Goal: Task Accomplishment & Management: Complete application form

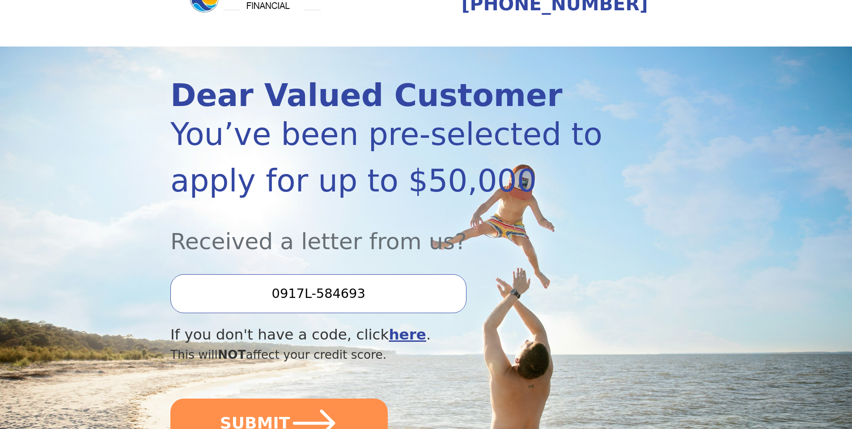
scroll to position [89, 0]
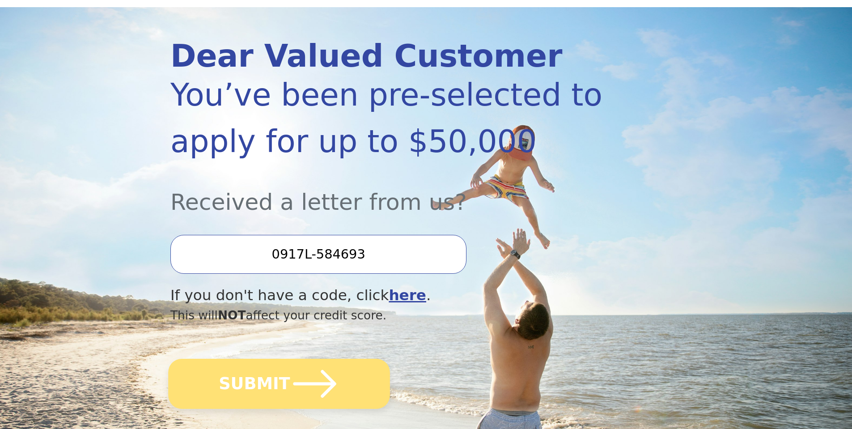
click at [265, 386] on button "SUBMIT" at bounding box center [279, 384] width 222 height 50
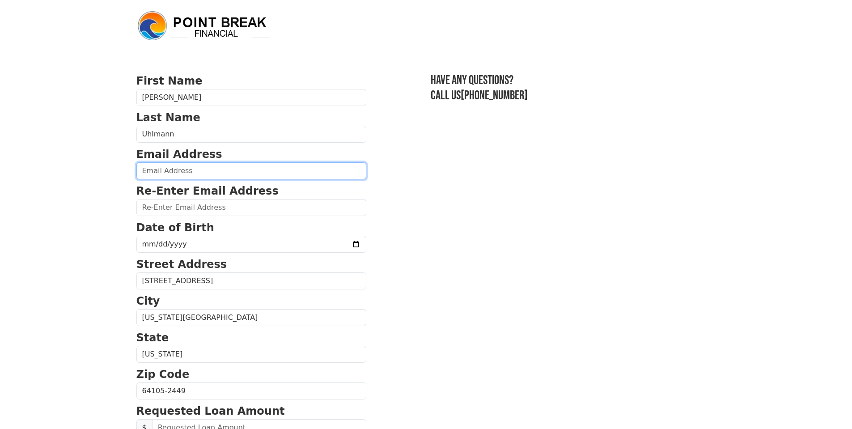
click at [175, 170] on input "email" at bounding box center [251, 170] width 230 height 17
type input "[PERSON_NAME][EMAIL_ADDRESS][PERSON_NAME][DOMAIN_NAME]"
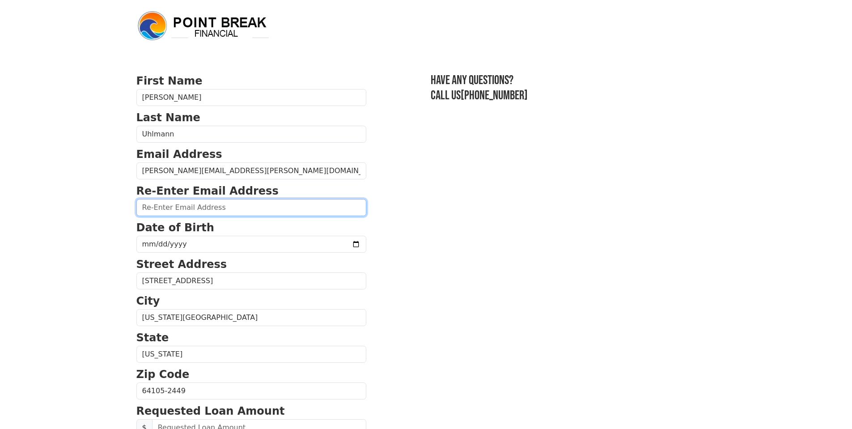
type input "[PERSON_NAME][EMAIL_ADDRESS][PERSON_NAME][DOMAIN_NAME]"
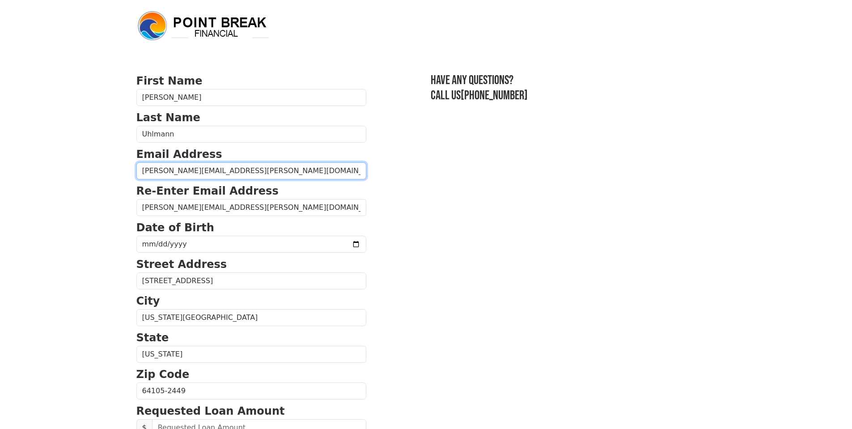
type input "[PHONE_NUMBER]"
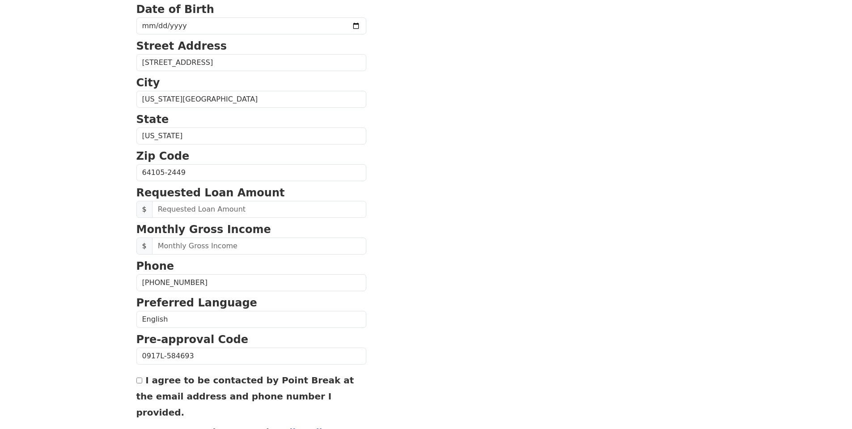
scroll to position [149, 0]
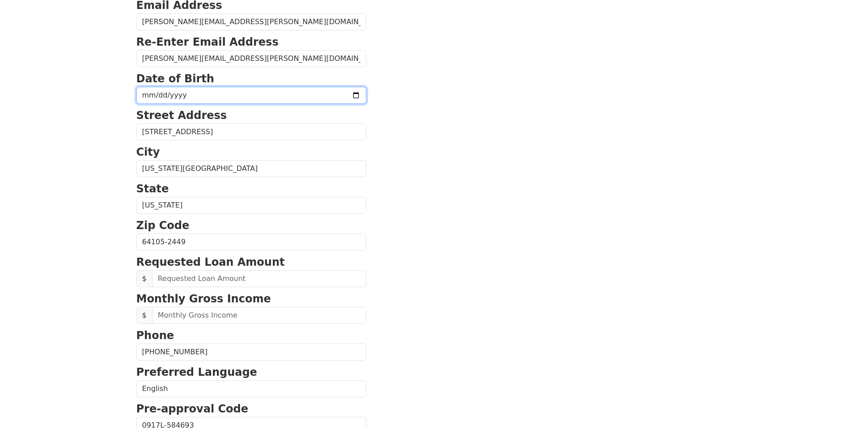
click at [143, 94] on input "date" at bounding box center [251, 95] width 230 height 17
type input "[DATE]"
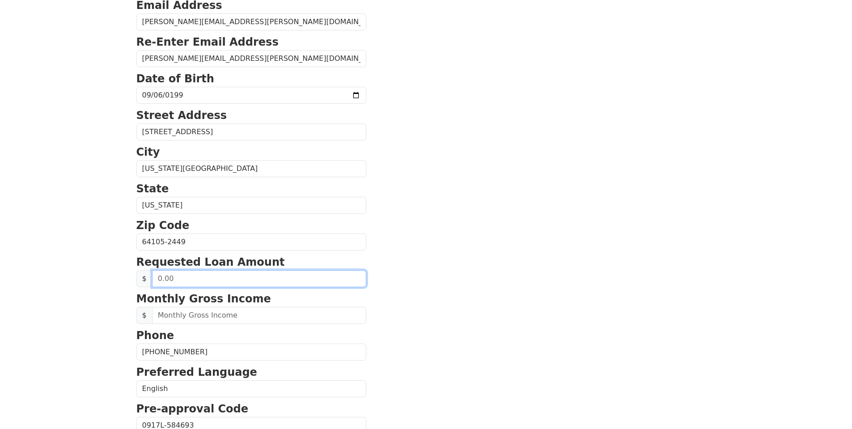
click at [174, 274] on input "text" at bounding box center [259, 278] width 214 height 17
drag, startPoint x: 170, startPoint y: 277, endPoint x: 152, endPoint y: 280, distance: 18.7
click at [152, 280] on input "text" at bounding box center [259, 278] width 214 height 17
type input "6,000.00"
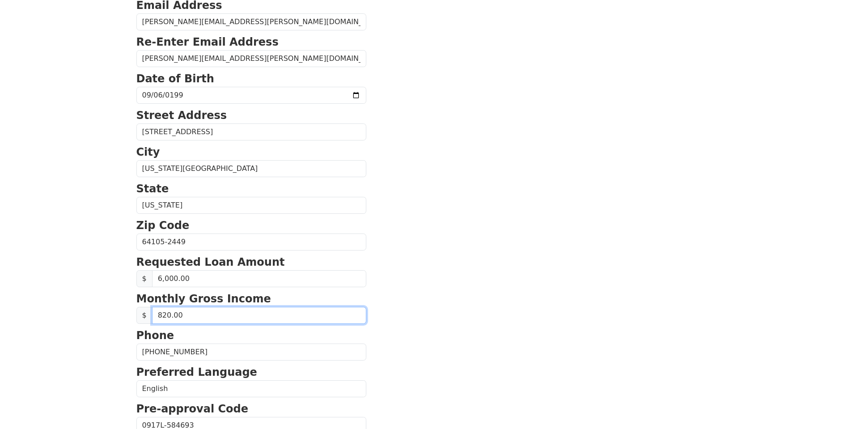
type input "8,200.00"
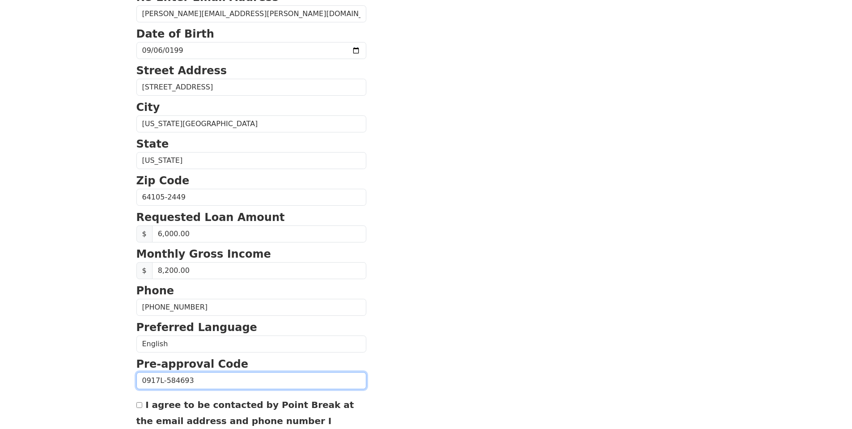
scroll to position [238, 0]
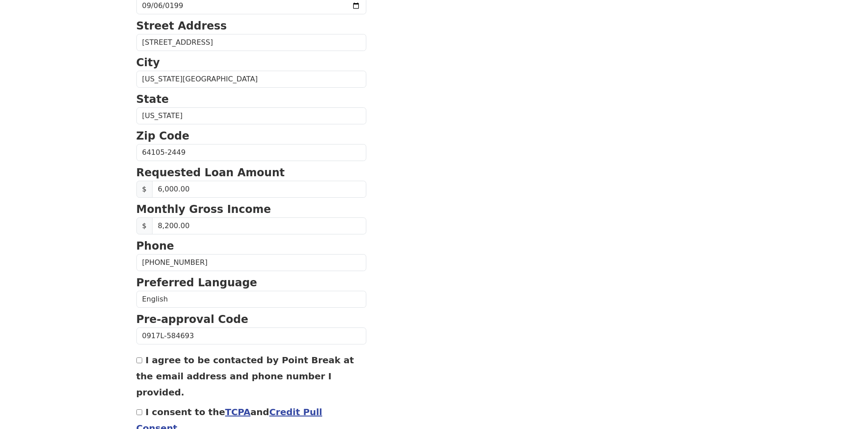
click at [140, 361] on input "I agree to be contacted by Point Break at the email address and phone number I …" at bounding box center [139, 360] width 6 height 6
checkbox input "true"
click at [136, 409] on input "I consent to the TCPA and Credit Pull Consent" at bounding box center [139, 412] width 6 height 6
checkbox input "true"
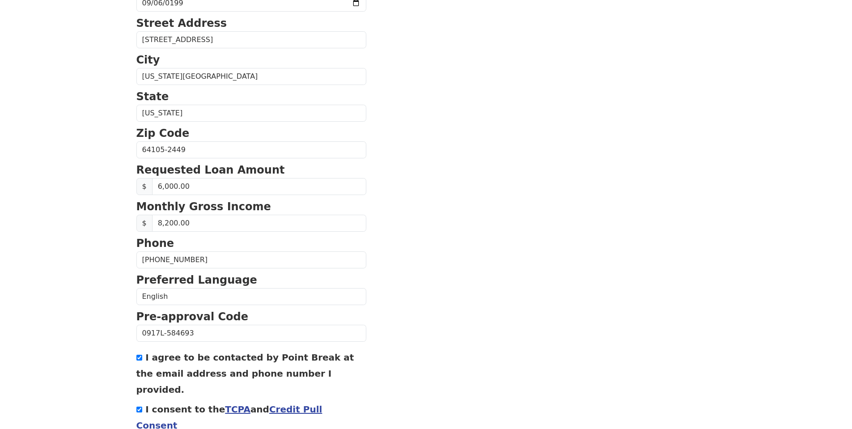
scroll to position [283, 0]
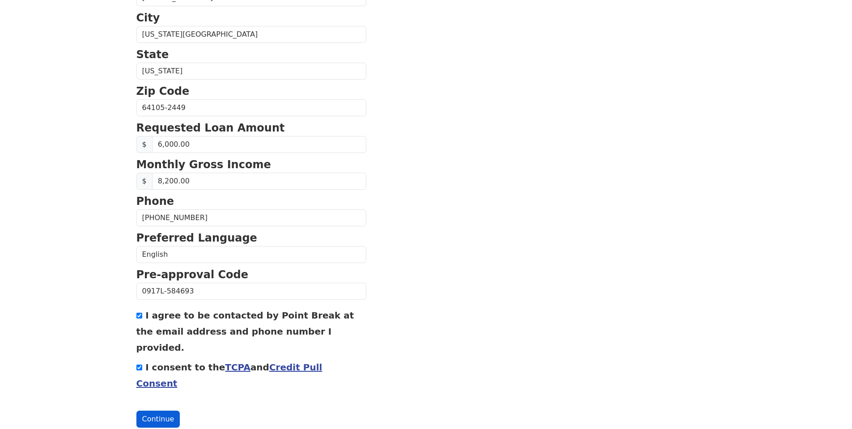
click at [153, 411] on button "Continue" at bounding box center [158, 419] width 44 height 17
